Goal: Task Accomplishment & Management: Manage account settings

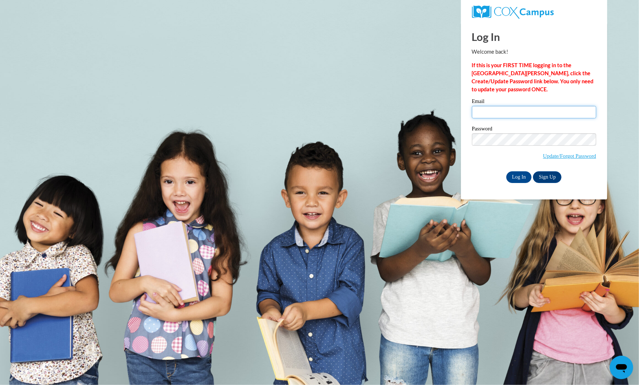
type input "[EMAIL_ADDRESS][DOMAIN_NAME]"
click at [520, 173] on input "Log In" at bounding box center [519, 177] width 26 height 12
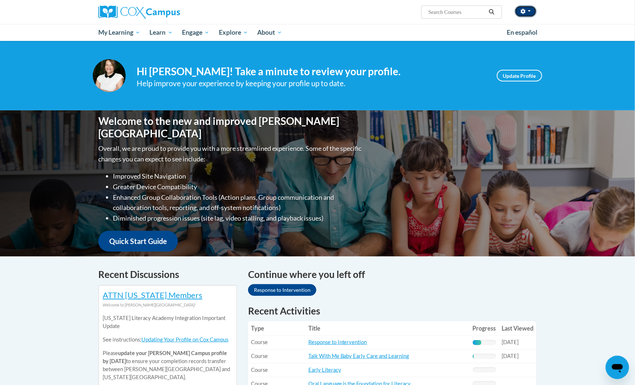
click at [529, 9] on button "button" at bounding box center [526, 11] width 22 height 12
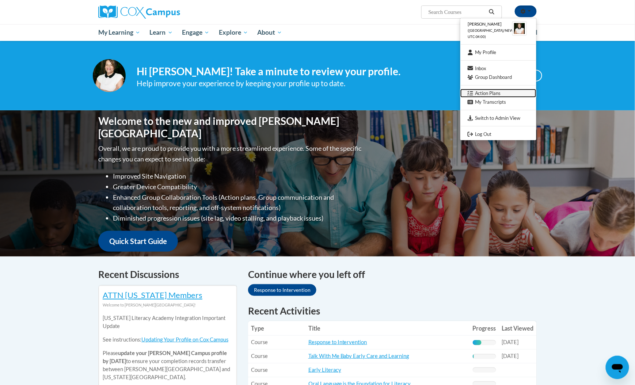
click at [495, 92] on link "Action Plans" at bounding box center [499, 93] width 76 height 9
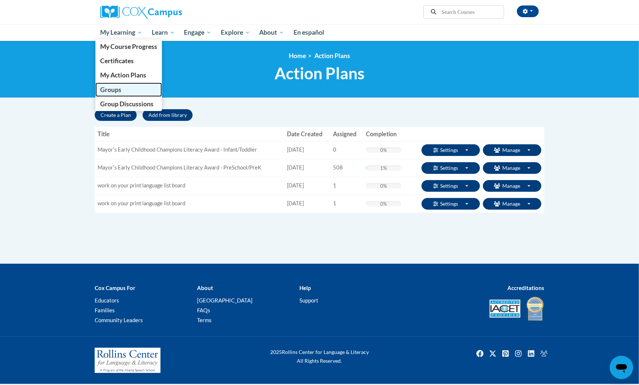
click at [132, 92] on link "Groups" at bounding box center [128, 90] width 67 height 14
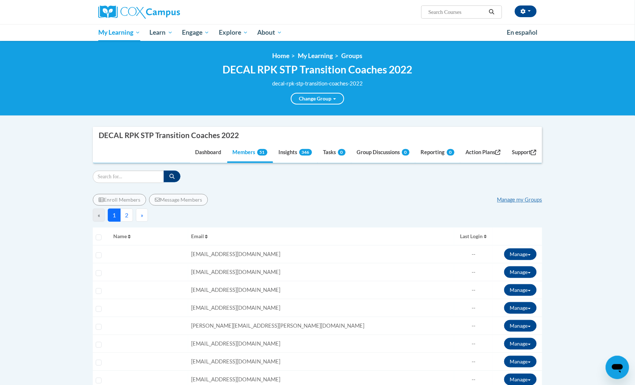
click at [127, 215] on button "2" at bounding box center [126, 215] width 13 height 13
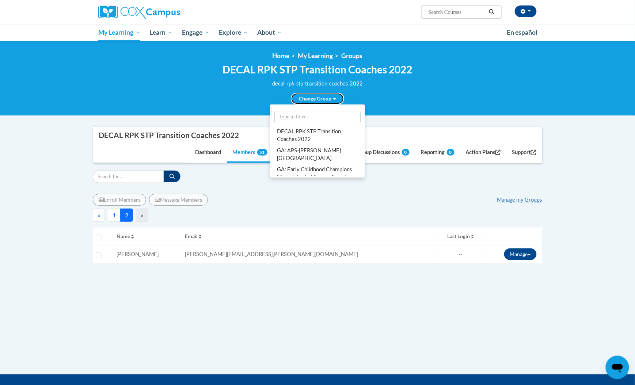
click at [311, 96] on link "Change Group" at bounding box center [317, 99] width 53 height 12
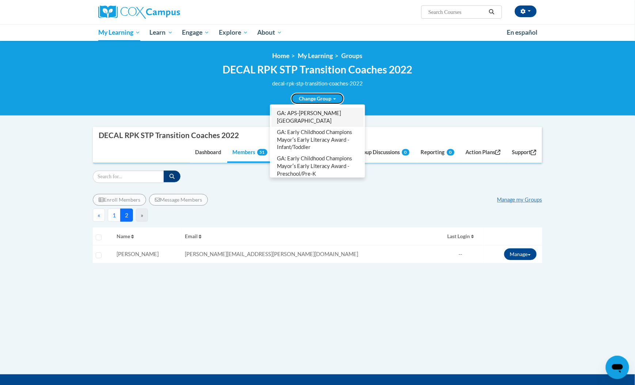
scroll to position [37, 0]
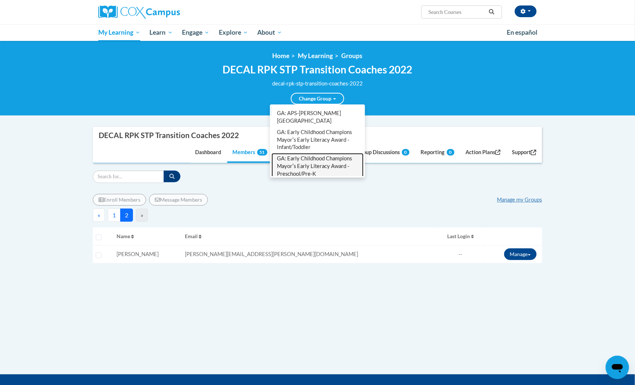
click at [306, 153] on link "GA: Early Childhood Champions Mayorʹs Early Literacy Award - Preschool/Pre-K" at bounding box center [318, 166] width 92 height 27
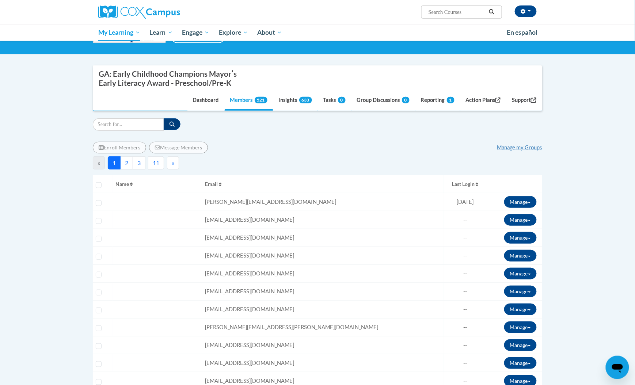
scroll to position [0, 0]
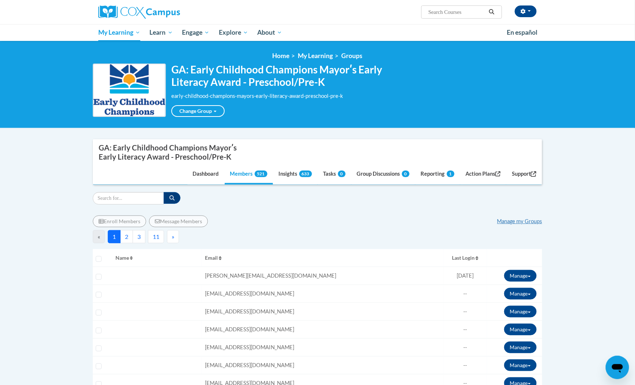
click at [140, 237] on button "3" at bounding box center [139, 236] width 13 height 13
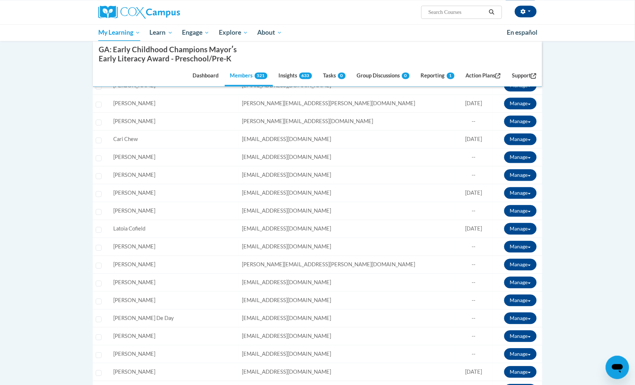
scroll to position [527, 0]
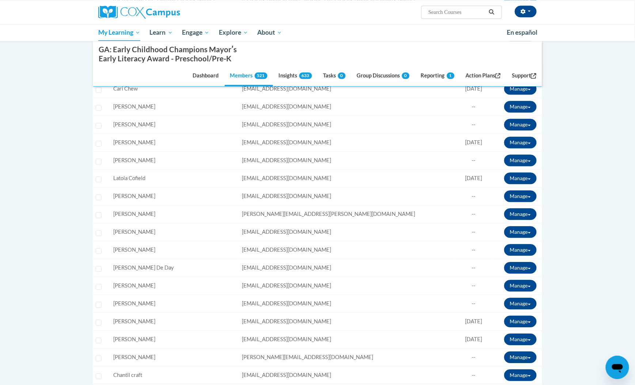
click at [267, 175] on span "lcofield@ourhousega.org" at bounding box center [286, 178] width 89 height 6
copy tr "lcofield@ourhousega.org Role: Member Progress: 100% Complete 100%"
click at [521, 10] on button "button" at bounding box center [526, 11] width 22 height 12
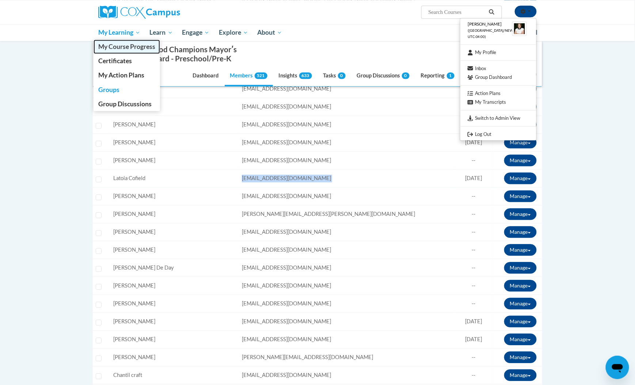
click at [115, 46] on span "My Course Progress" at bounding box center [126, 47] width 57 height 8
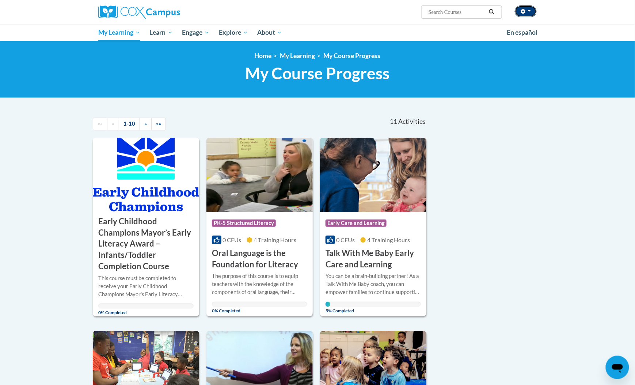
click at [527, 11] on button "button" at bounding box center [526, 11] width 22 height 12
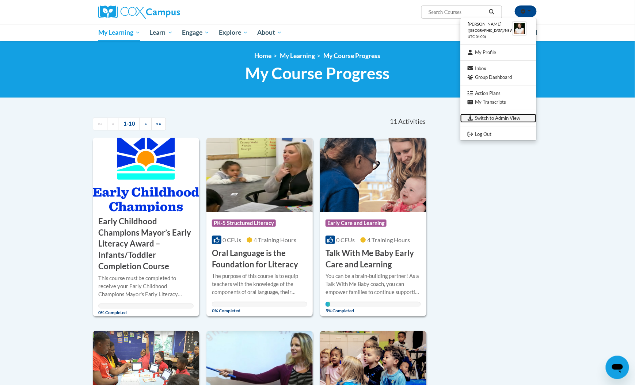
click at [507, 121] on link "Switch to Admin View" at bounding box center [499, 118] width 76 height 9
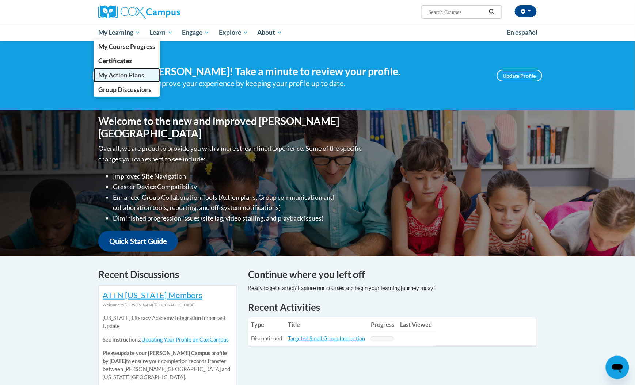
click at [128, 76] on span "My Action Plans" at bounding box center [121, 75] width 46 height 8
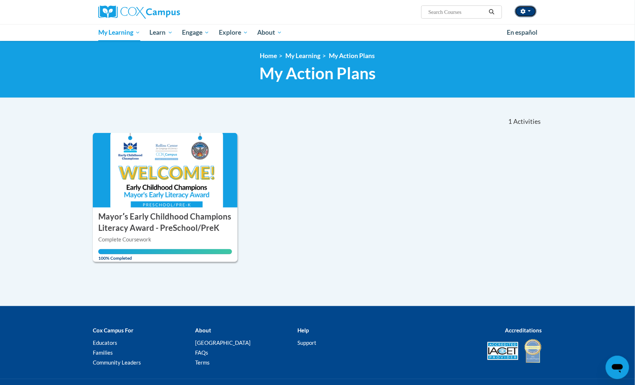
click at [530, 13] on button "button" at bounding box center [526, 11] width 22 height 12
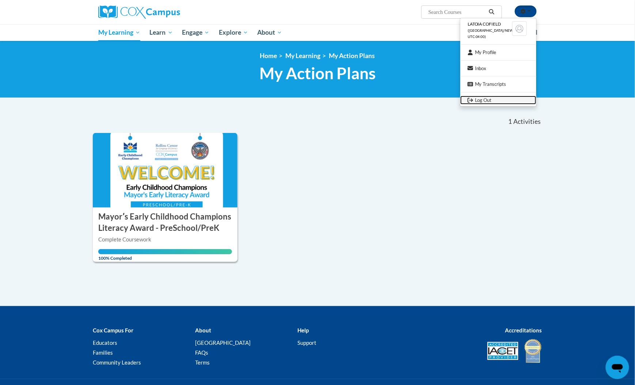
click at [491, 99] on link "Log Out" at bounding box center [499, 100] width 76 height 9
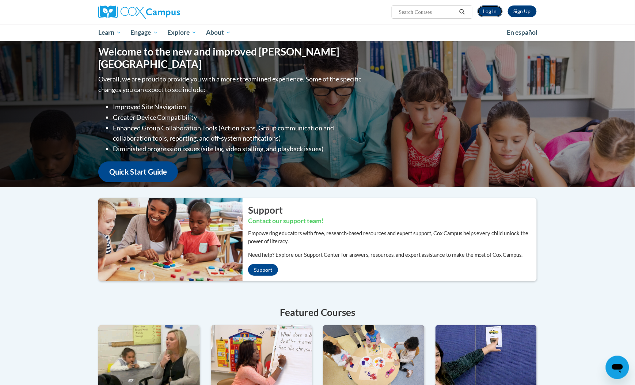
click at [488, 12] on link "Log In" at bounding box center [490, 11] width 25 height 12
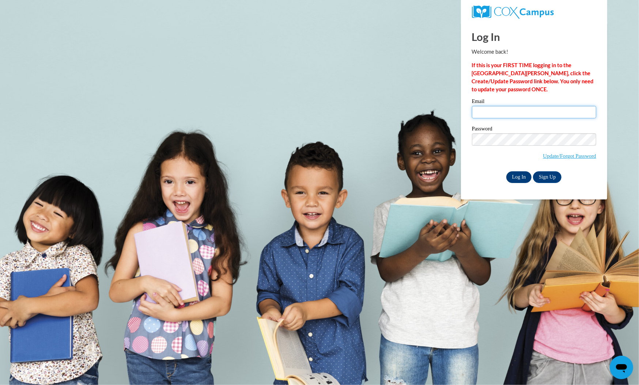
type input "[EMAIL_ADDRESS][DOMAIN_NAME]"
click at [522, 176] on input "Log In" at bounding box center [519, 177] width 26 height 12
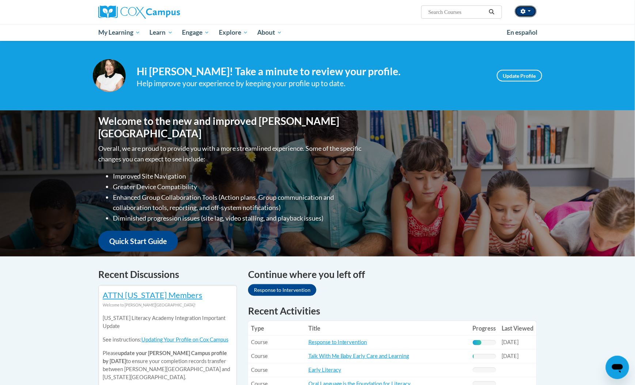
click at [524, 12] on icon "button" at bounding box center [523, 11] width 5 height 5
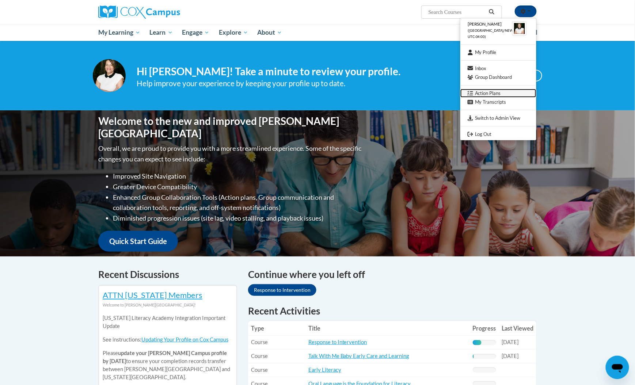
click at [505, 91] on link "Action Plans" at bounding box center [499, 93] width 76 height 9
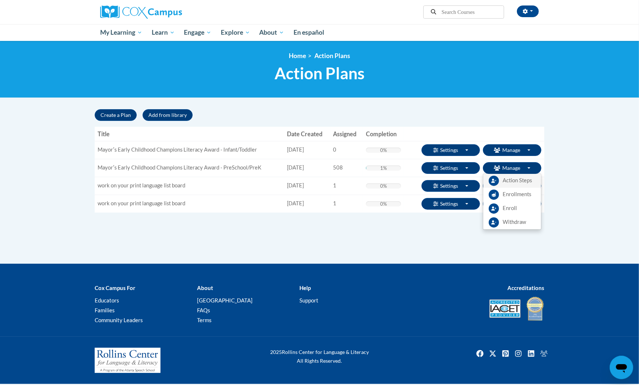
click at [508, 184] on span "Action Steps" at bounding box center [517, 181] width 29 height 8
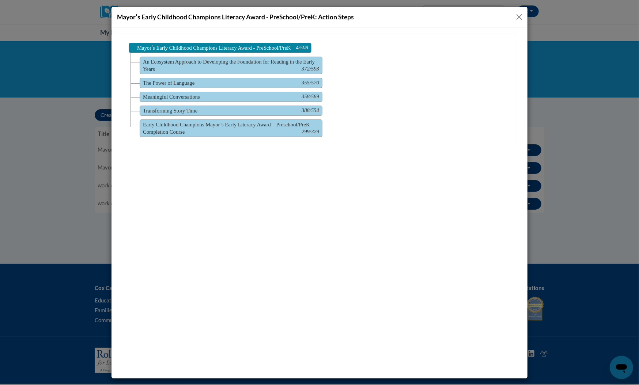
click at [520, 16] on button "Close" at bounding box center [519, 16] width 9 height 9
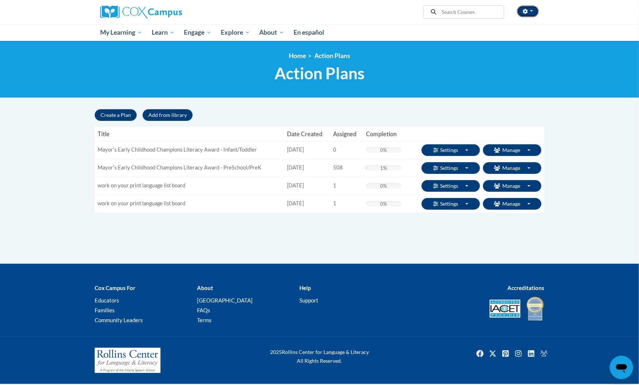
click at [521, 12] on button "button" at bounding box center [528, 11] width 22 height 12
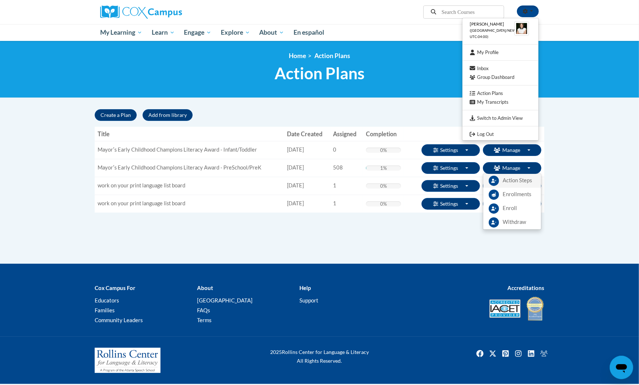
click at [512, 181] on span "Action Steps" at bounding box center [517, 181] width 29 height 8
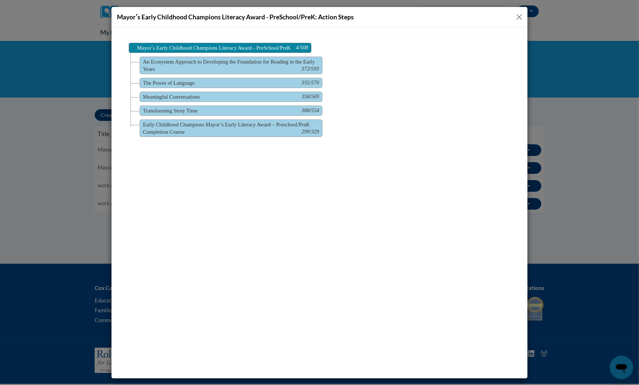
drag, startPoint x: 521, startPoint y: 15, endPoint x: 404, endPoint y: 7, distance: 117.6
click at [521, 15] on button "Close" at bounding box center [519, 16] width 9 height 9
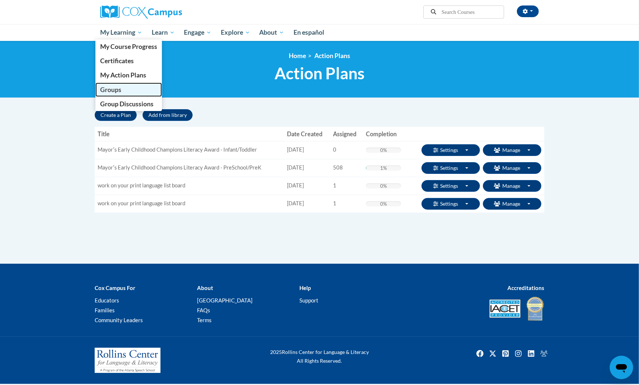
click at [117, 86] on span "Groups" at bounding box center [110, 90] width 21 height 8
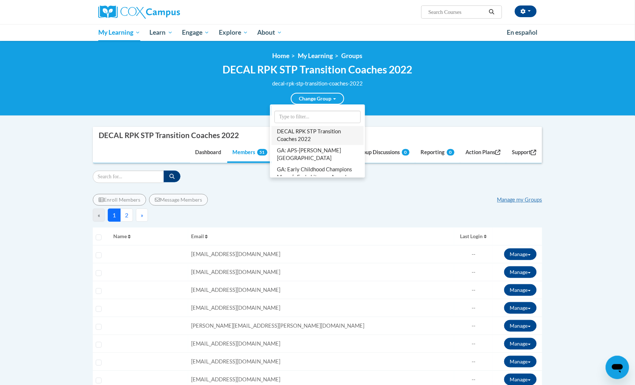
scroll to position [49, 0]
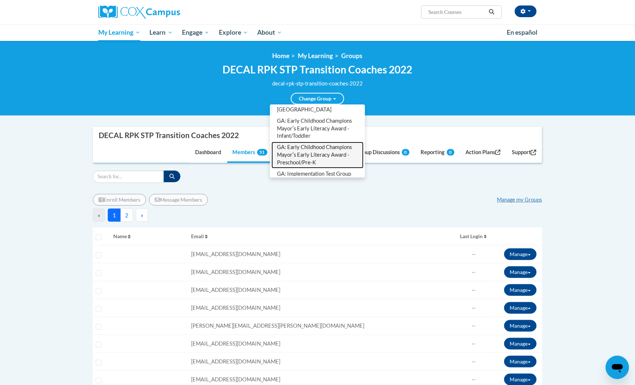
click at [314, 142] on link "GA: Early Childhood Champions Mayorʹs Early Literacy Award - Preschool/Pre-K" at bounding box center [318, 155] width 92 height 27
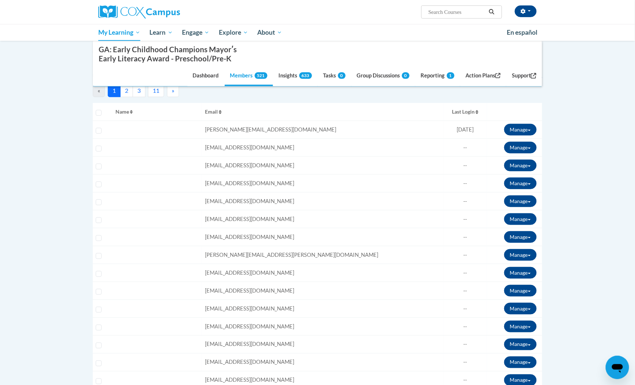
scroll to position [97, 0]
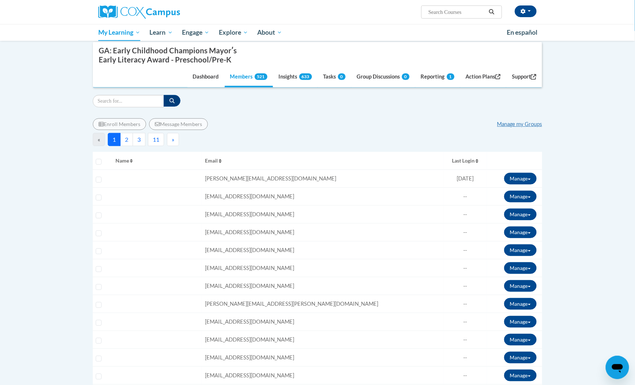
click at [139, 143] on button "3" at bounding box center [139, 139] width 13 height 13
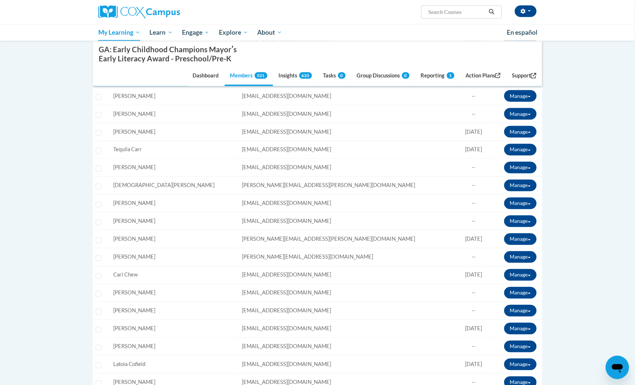
scroll to position [390, 0]
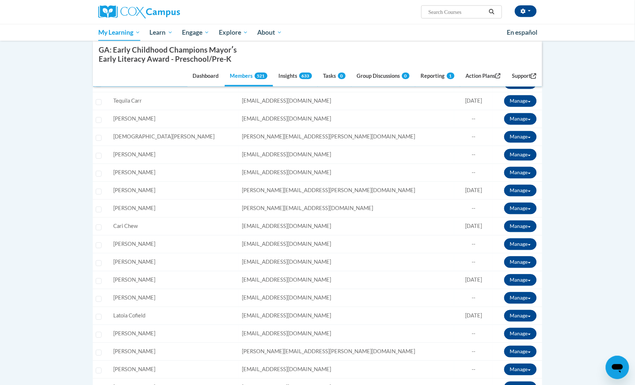
click at [302, 280] on span "Andreacobb47@yahoo.com" at bounding box center [286, 280] width 89 height 6
copy tr "Andreacobb47@yahoo.com Role: Member Progress: 97% Complete 97%"
click at [529, 11] on span "button" at bounding box center [529, 10] width 3 height 1
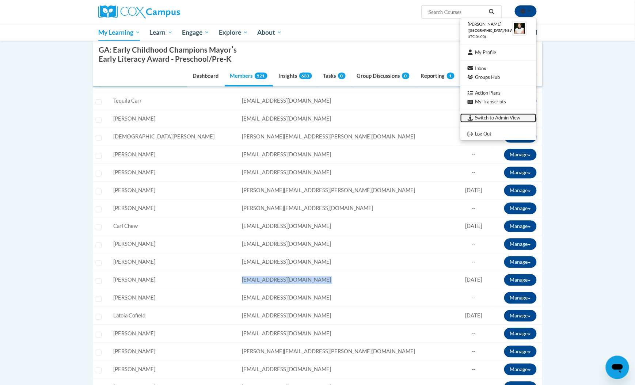
click at [499, 121] on link "Switch to Admin View" at bounding box center [499, 118] width 76 height 9
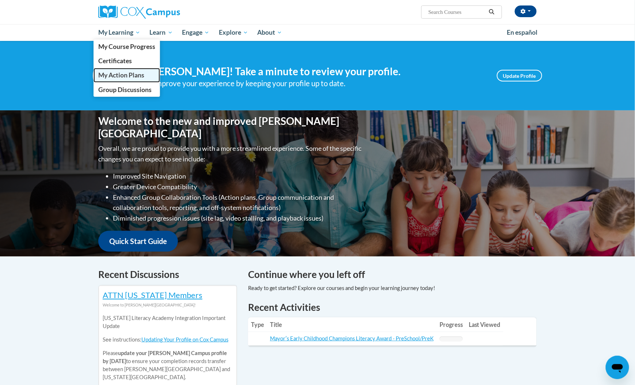
click at [119, 75] on span "My Action Plans" at bounding box center [121, 75] width 46 height 8
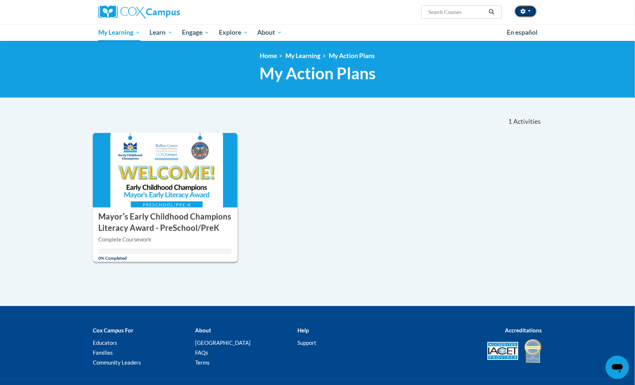
click at [534, 12] on button "button" at bounding box center [526, 11] width 22 height 12
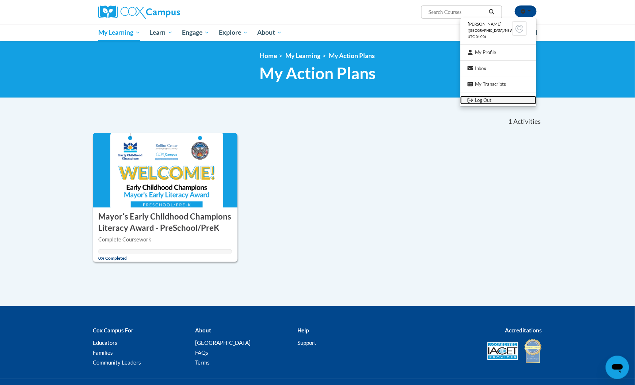
click at [489, 101] on link "Log Out" at bounding box center [499, 100] width 76 height 9
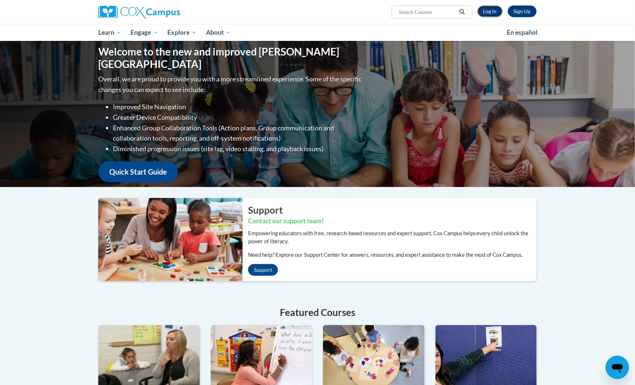
click at [491, 12] on link "Log In" at bounding box center [490, 11] width 25 height 12
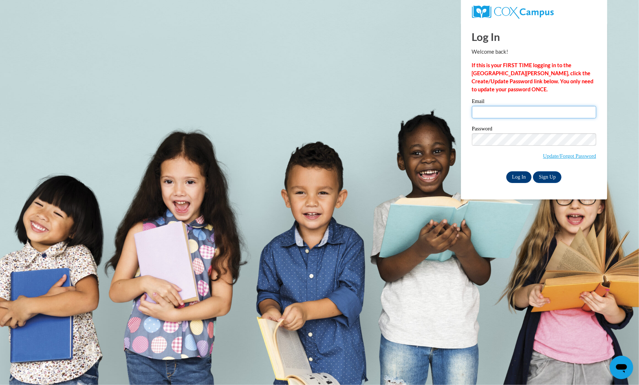
type input "[EMAIL_ADDRESS][DOMAIN_NAME]"
click at [518, 179] on input "Log In" at bounding box center [519, 177] width 26 height 12
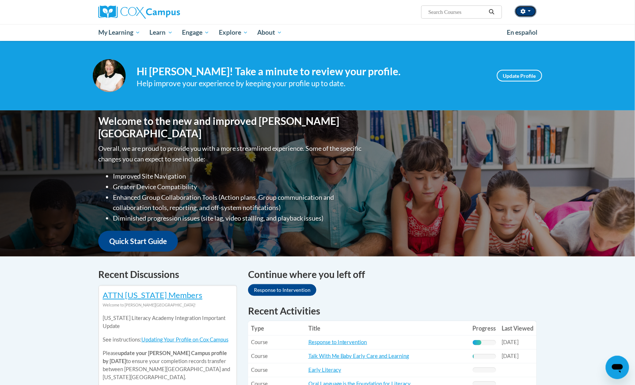
click at [528, 10] on button "button" at bounding box center [526, 11] width 22 height 12
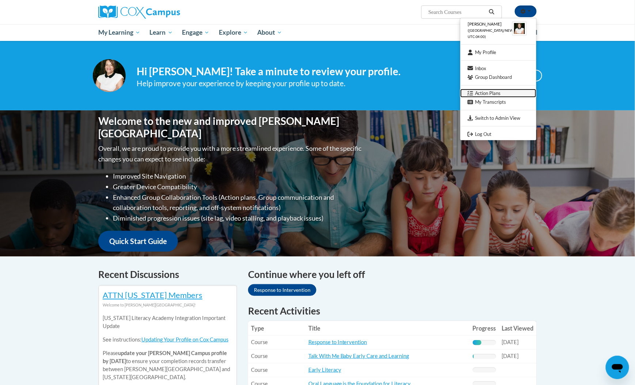
click at [499, 92] on link "Action Plans" at bounding box center [499, 93] width 76 height 9
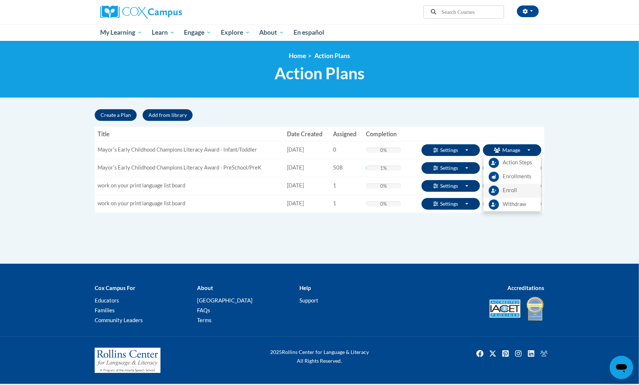
click at [512, 190] on span "Enroll" at bounding box center [510, 191] width 14 height 8
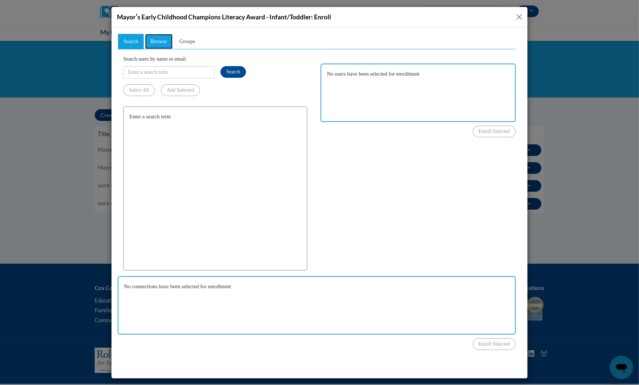
click at [165, 42] on span "Browse" at bounding box center [158, 41] width 16 height 6
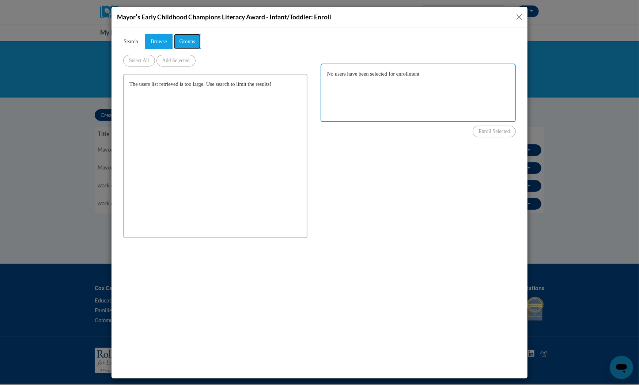
click at [195, 42] on span "Groups" at bounding box center [187, 41] width 16 height 6
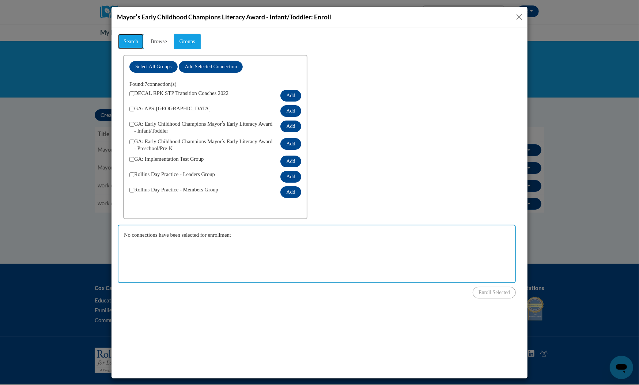
click at [138, 42] on span "Search" at bounding box center [130, 41] width 15 height 6
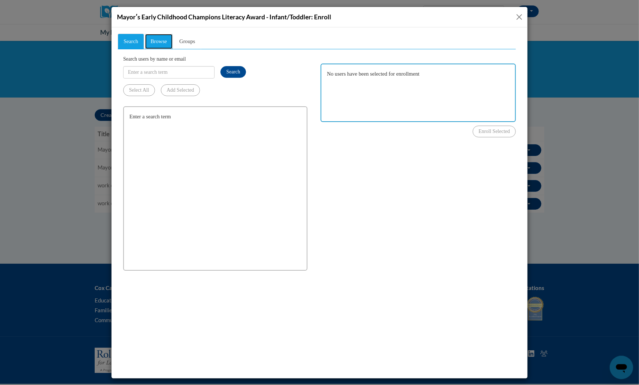
click at [157, 42] on span "Browse" at bounding box center [158, 41] width 16 height 6
click at [514, 15] on div "Mayorʹs Early Childhood Champions Literacy Award - Infant/Toddler: Enroll" at bounding box center [319, 17] width 416 height 20
click at [518, 16] on button "Close" at bounding box center [519, 16] width 9 height 9
